Goal: Information Seeking & Learning: Learn about a topic

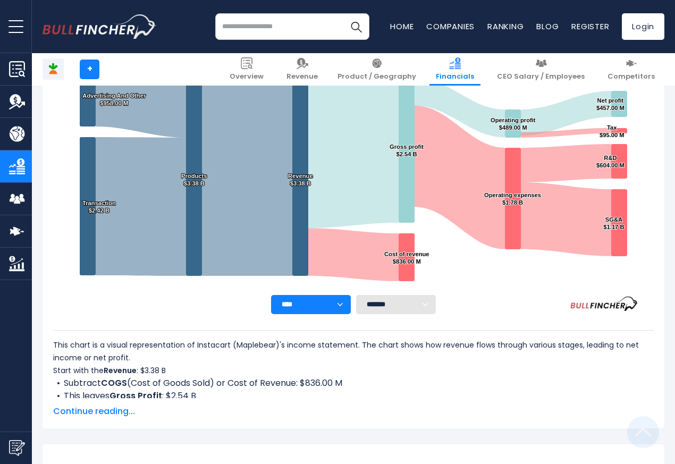
scroll to position [575, 0]
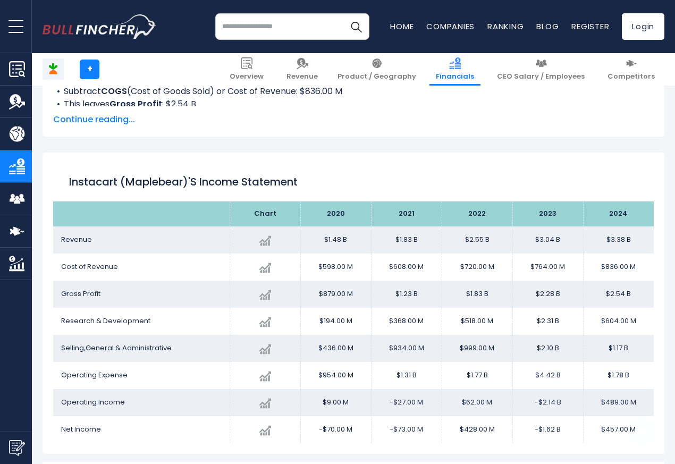
scroll to position [575, 0]
